Goal: Obtain resource: Obtain resource

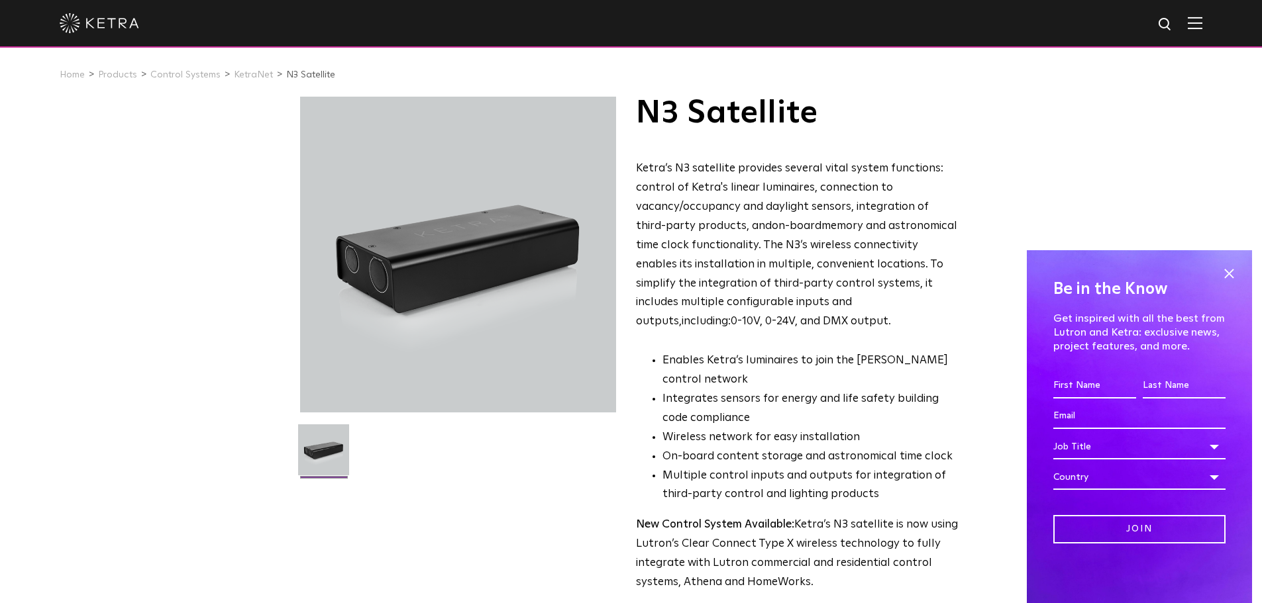
click at [117, 23] on img at bounding box center [99, 23] width 79 height 20
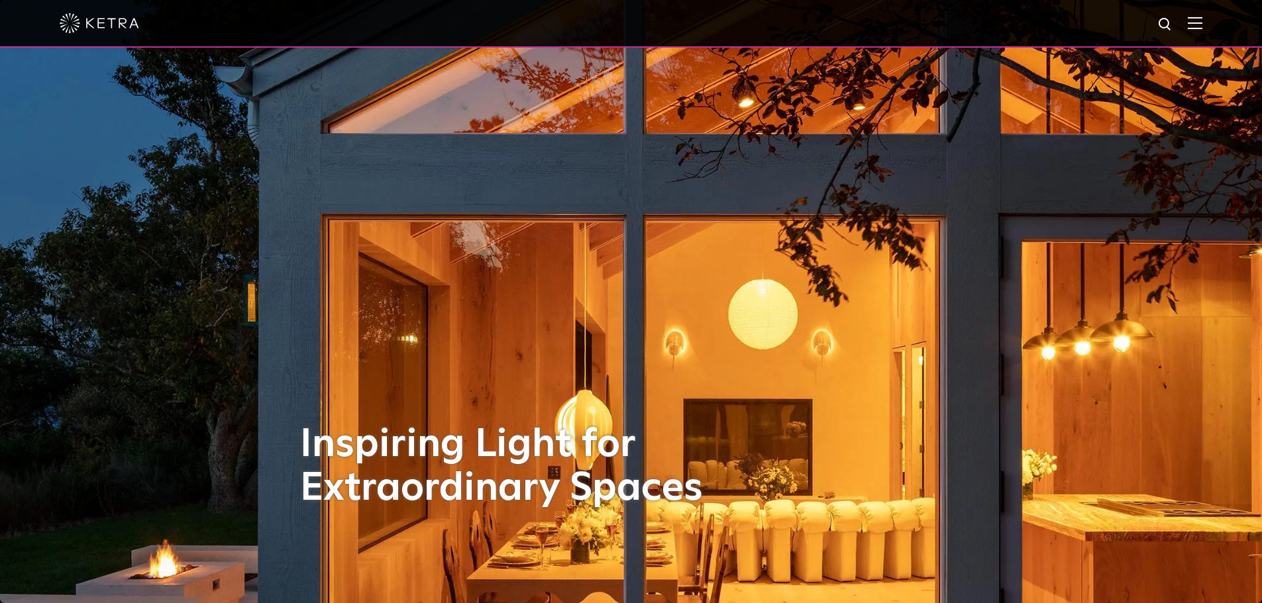
click at [1202, 20] on img at bounding box center [1195, 23] width 15 height 13
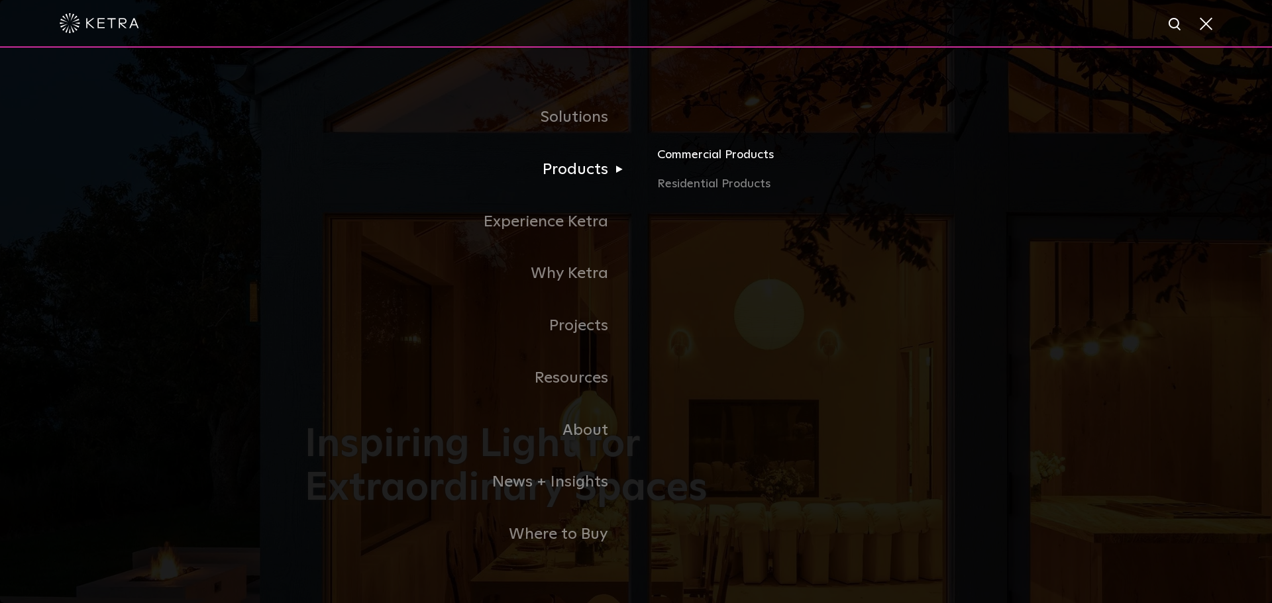
click at [722, 150] on link "Commercial Products" at bounding box center [812, 160] width 310 height 29
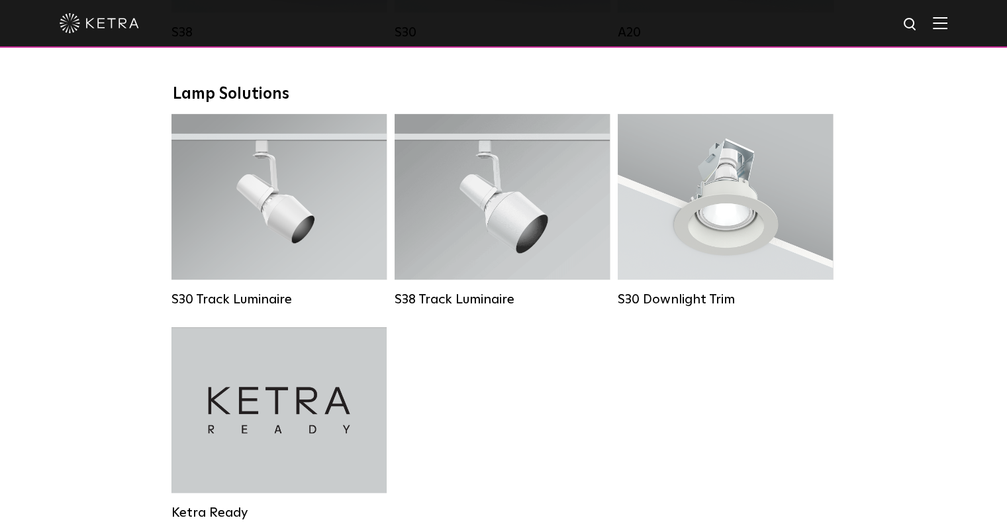
scroll to position [861, 0]
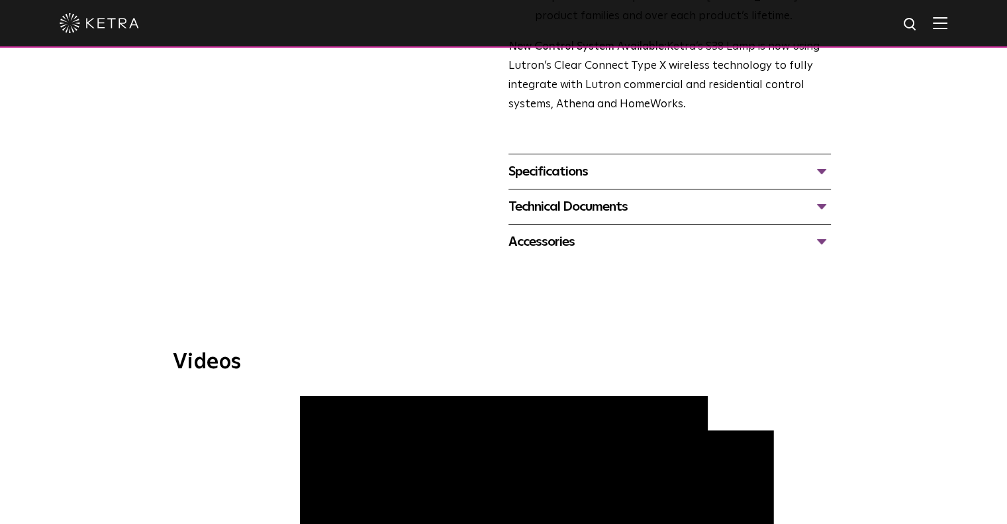
scroll to position [327, 0]
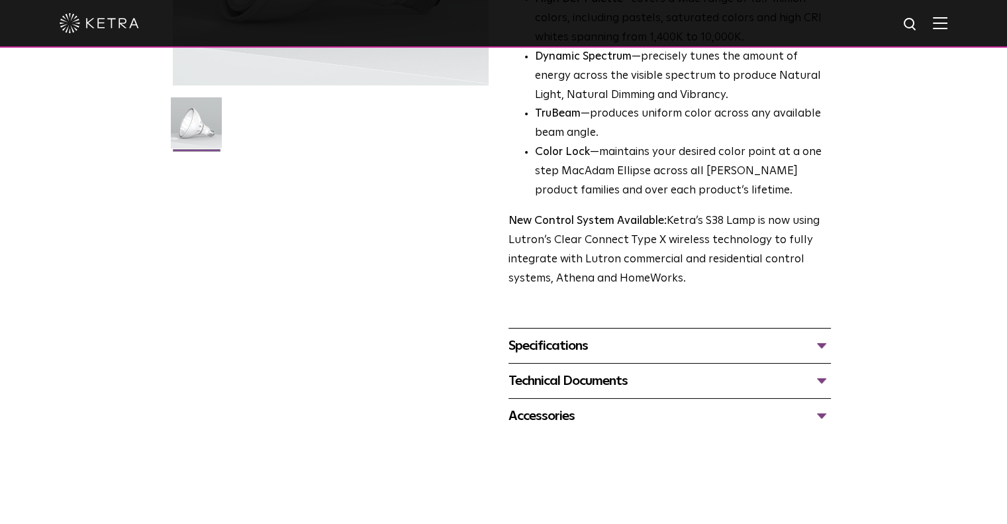
click at [816, 341] on div "Specifications" at bounding box center [670, 345] width 323 height 21
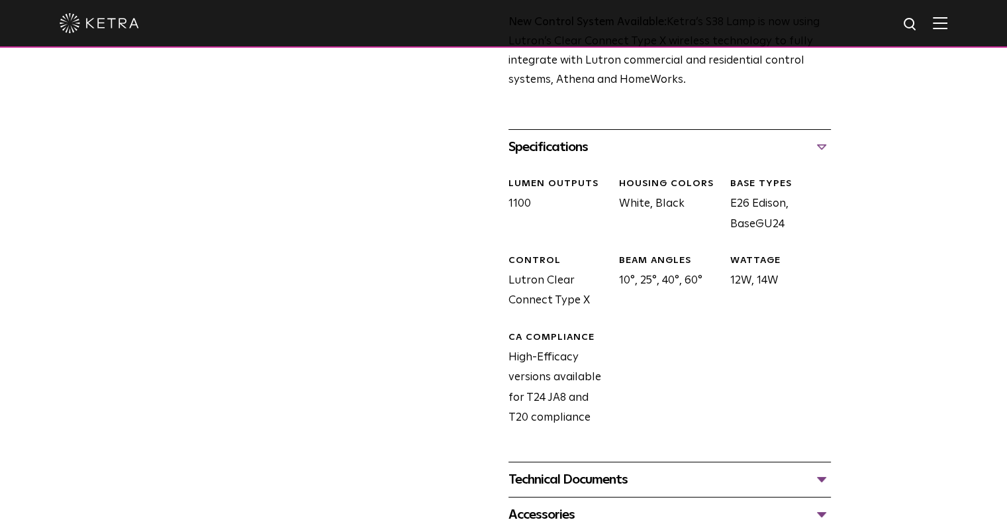
scroll to position [592, 0]
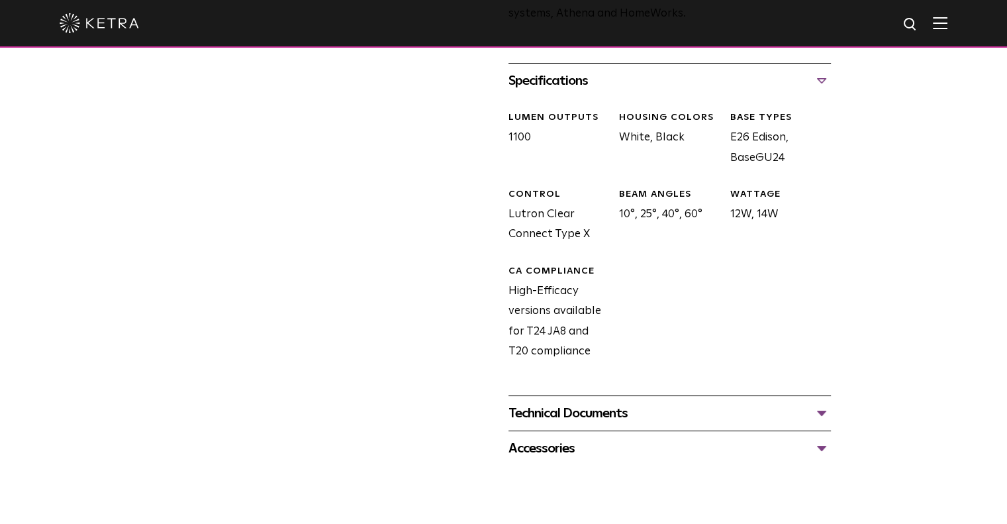
click at [819, 415] on div "Technical Documents" at bounding box center [670, 413] width 323 height 21
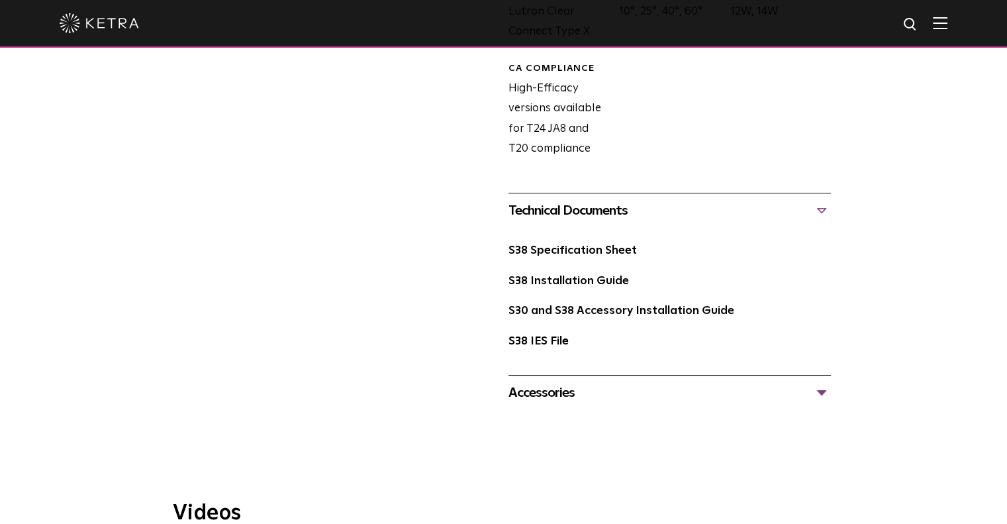
scroll to position [861, 0]
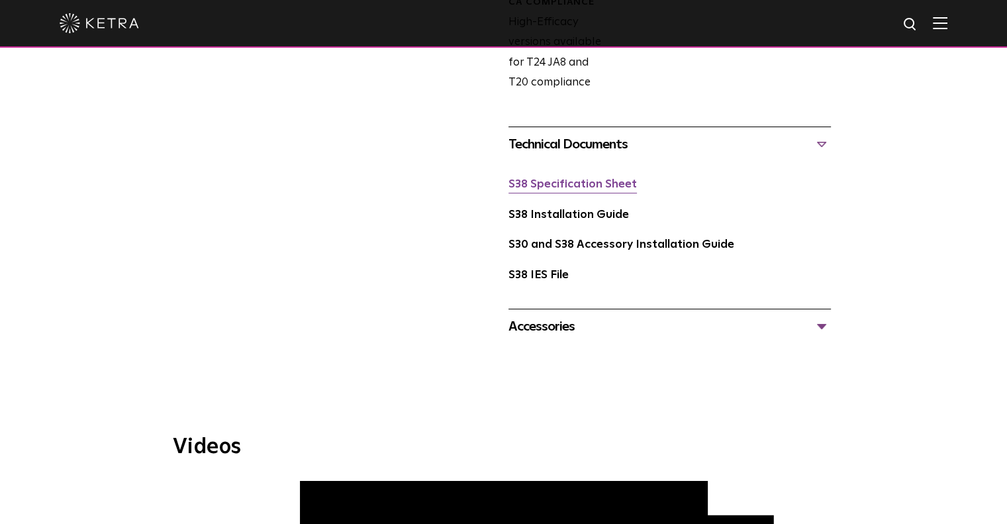
click at [620, 185] on link "S38 Specification Sheet" at bounding box center [573, 184] width 129 height 11
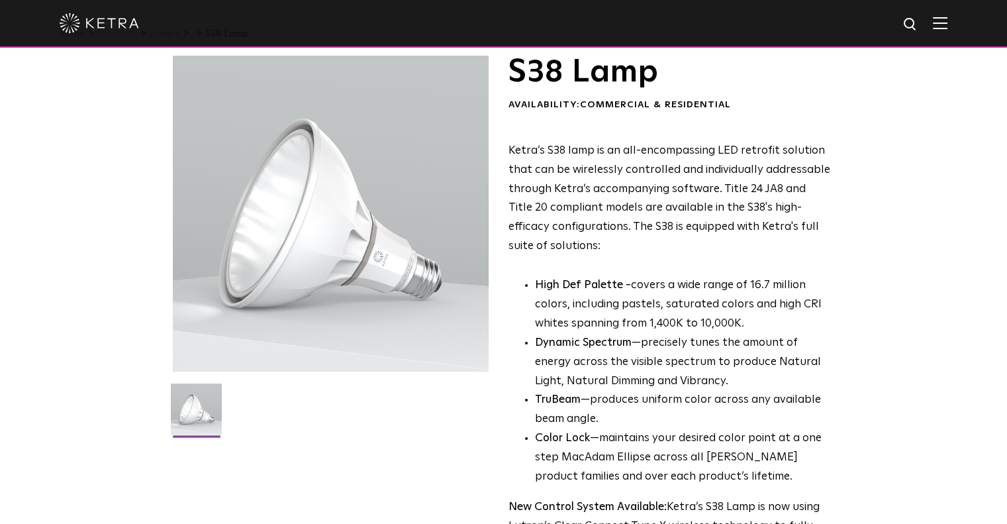
scroll to position [0, 0]
